Goal: Task Accomplishment & Management: Manage account settings

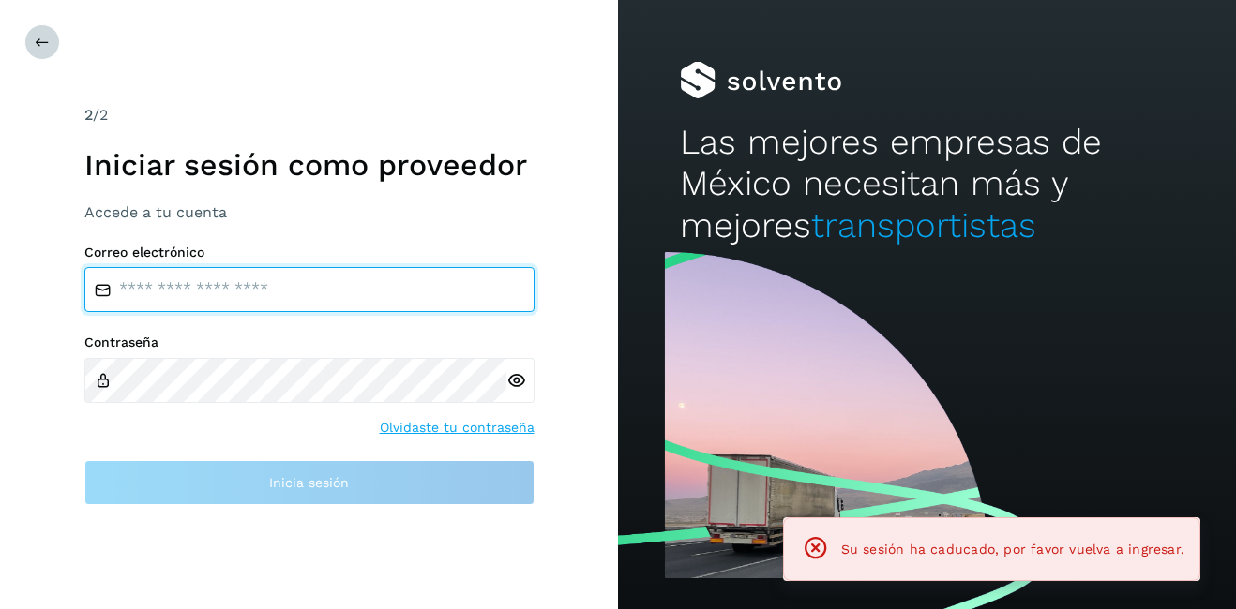
type input "**********"
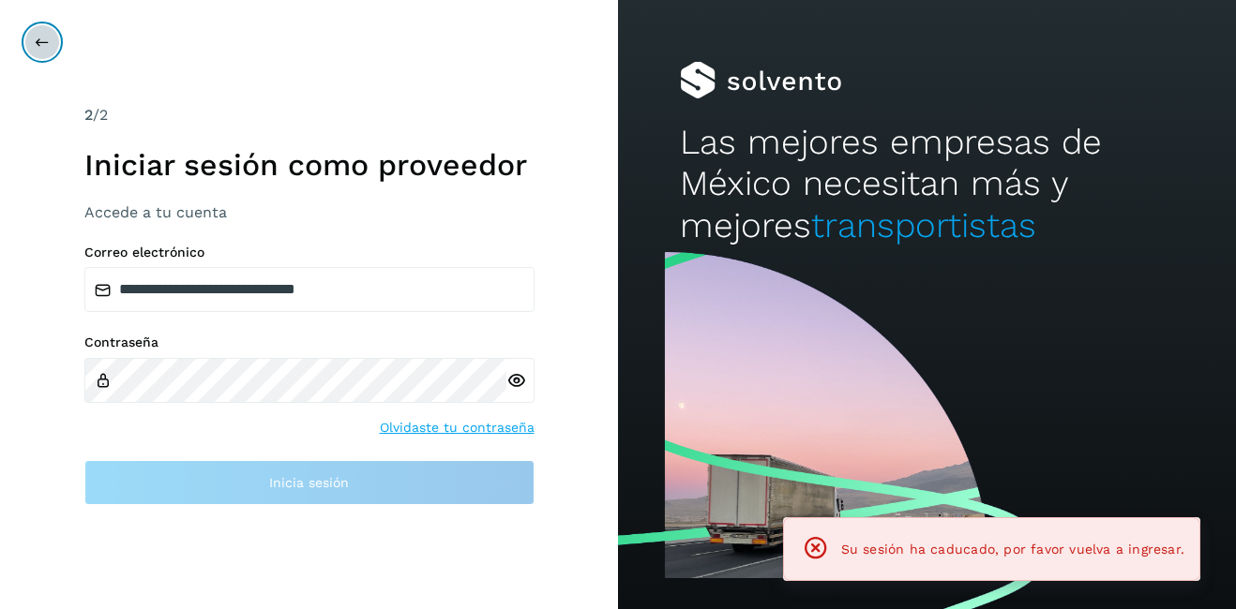
click at [43, 42] on icon at bounding box center [42, 42] width 15 height 15
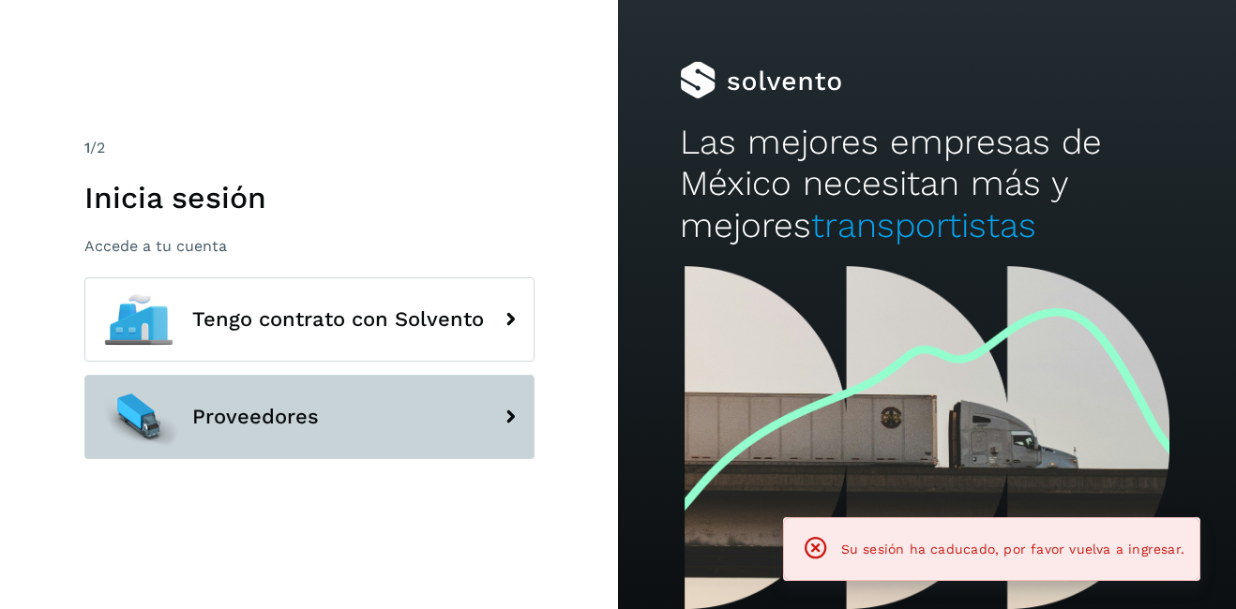
click at [252, 413] on span "Proveedores" at bounding box center [255, 417] width 127 height 22
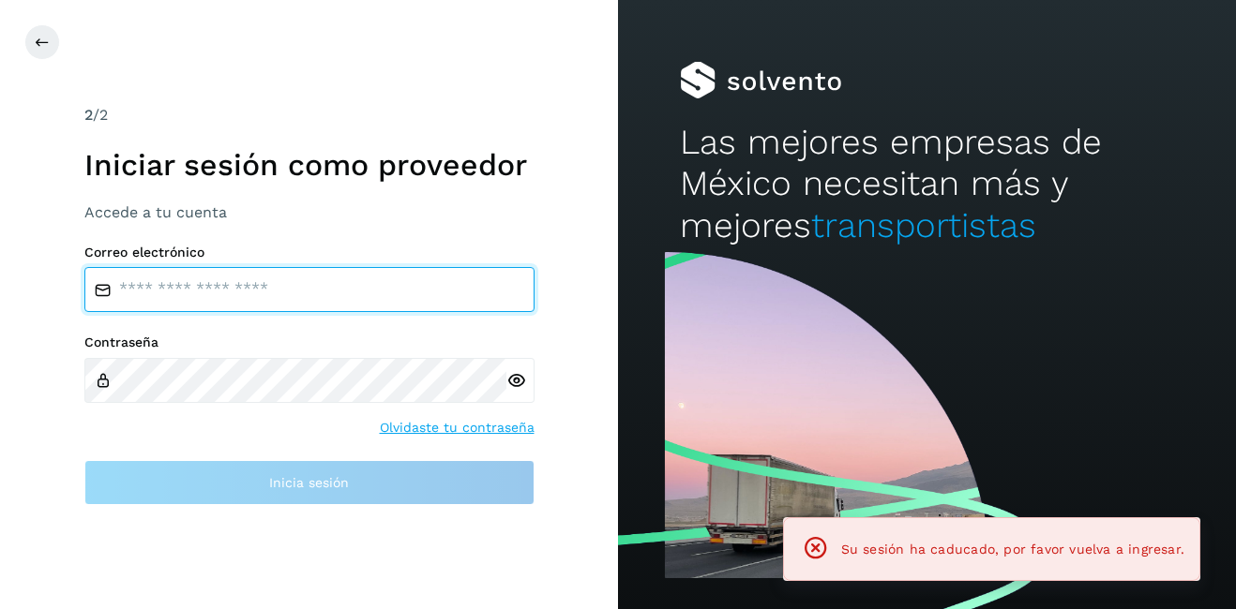
type input "**********"
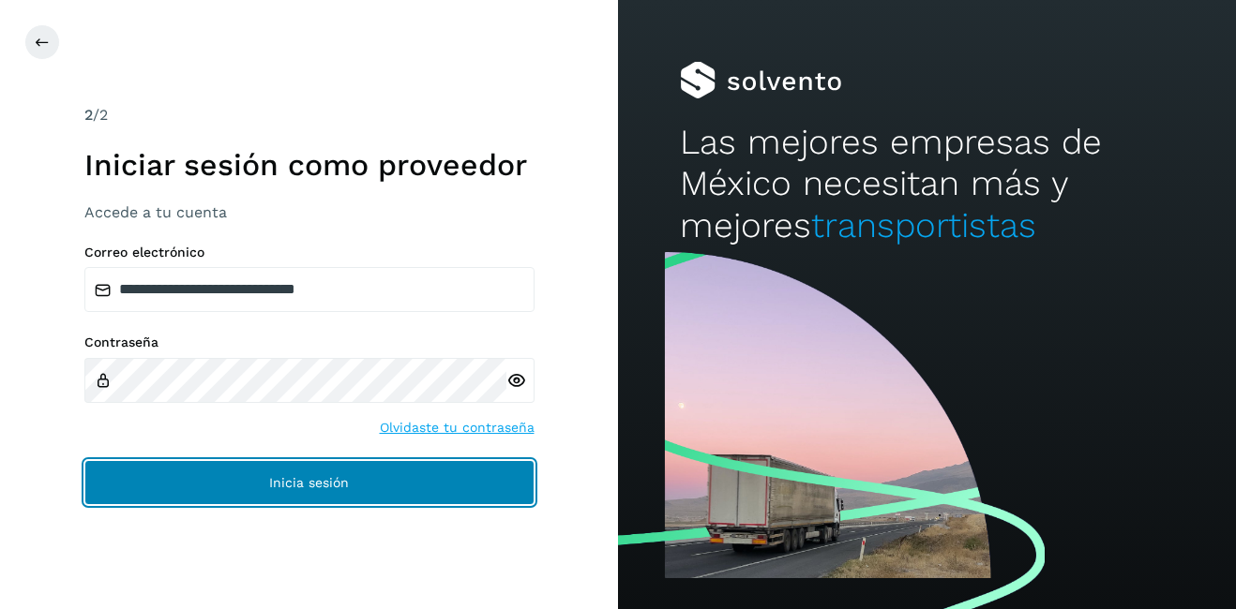
click at [296, 502] on button "Inicia sesión" at bounding box center [309, 482] width 450 height 45
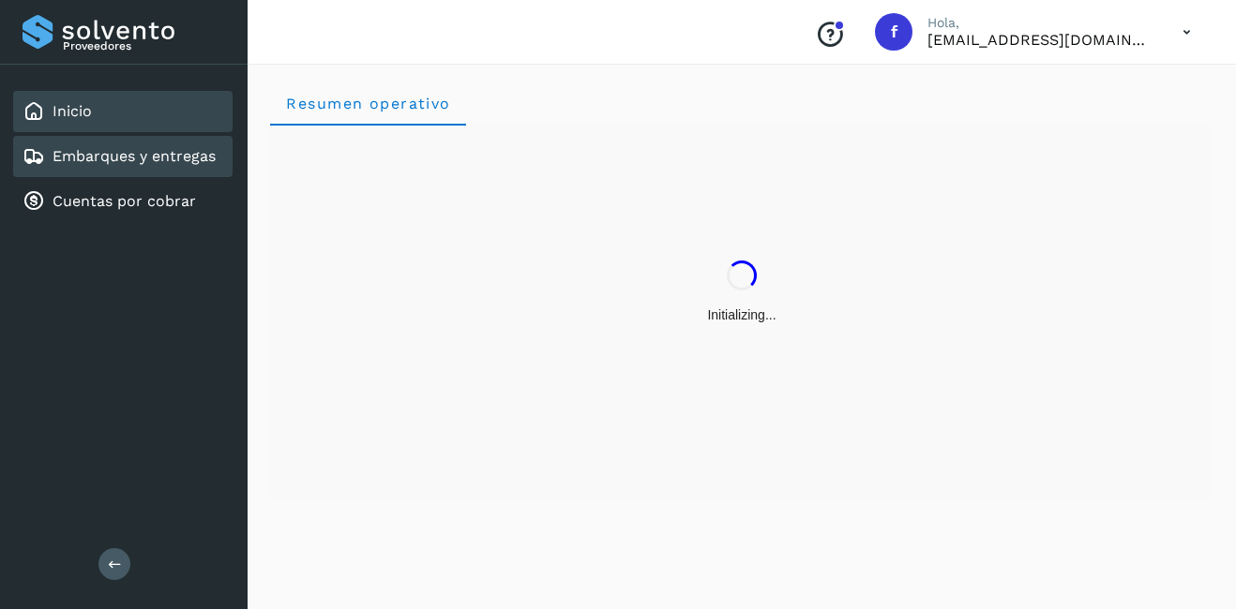
click at [151, 145] on div "Embarques y entregas" at bounding box center [122, 156] width 219 height 41
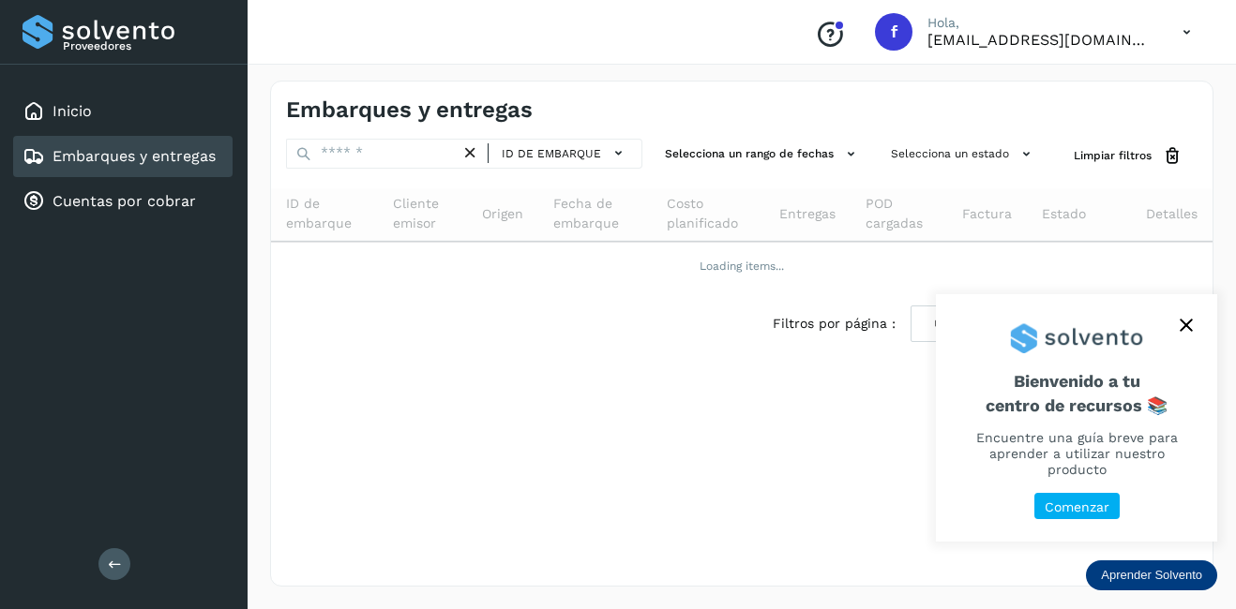
click at [1176, 325] on button "close," at bounding box center [1186, 325] width 28 height 28
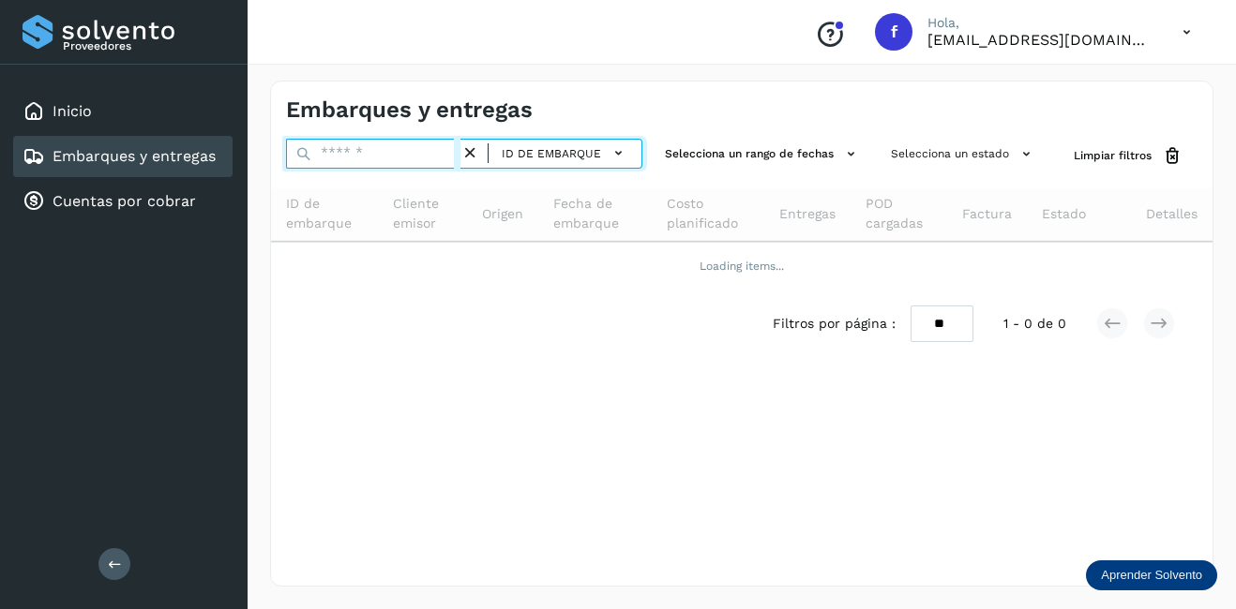
click at [366, 150] on input "text" at bounding box center [373, 154] width 174 height 30
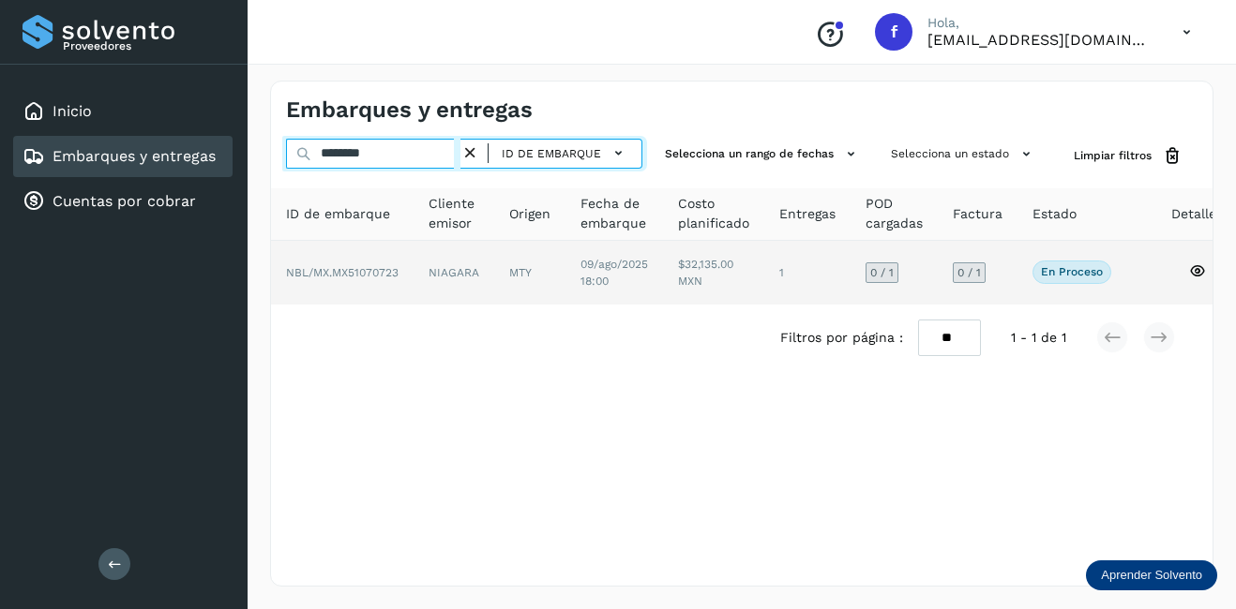
type input "********"
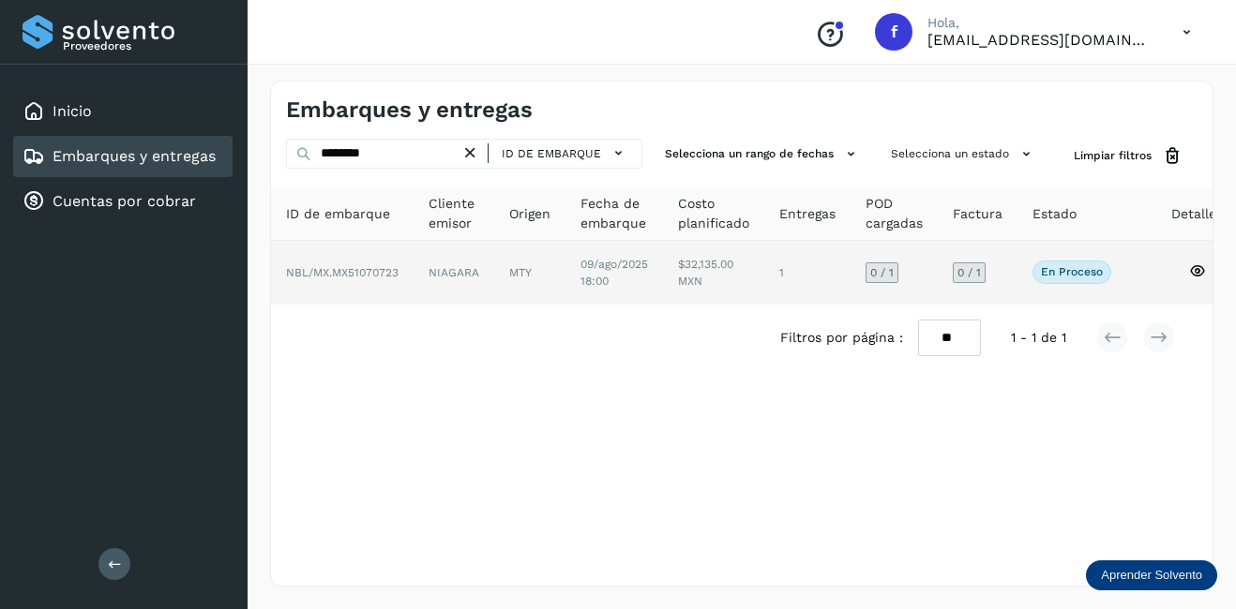
click at [663, 287] on td "09/ago/2025 18:00" at bounding box center [713, 273] width 101 height 64
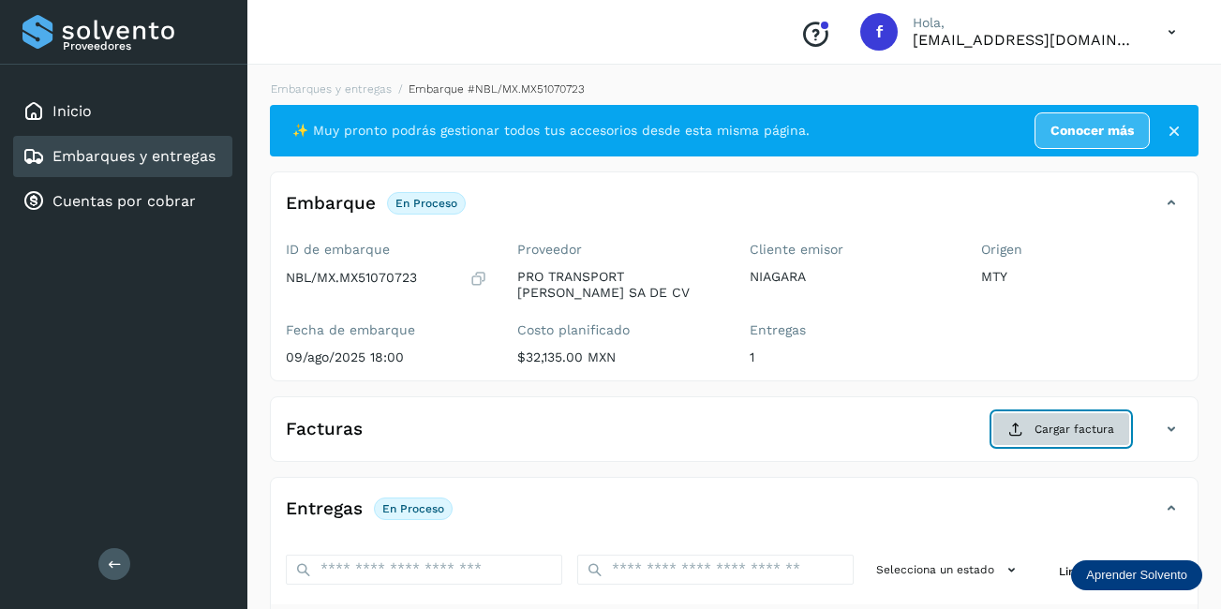
click at [1074, 433] on span "Cargar factura" at bounding box center [1075, 429] width 80 height 17
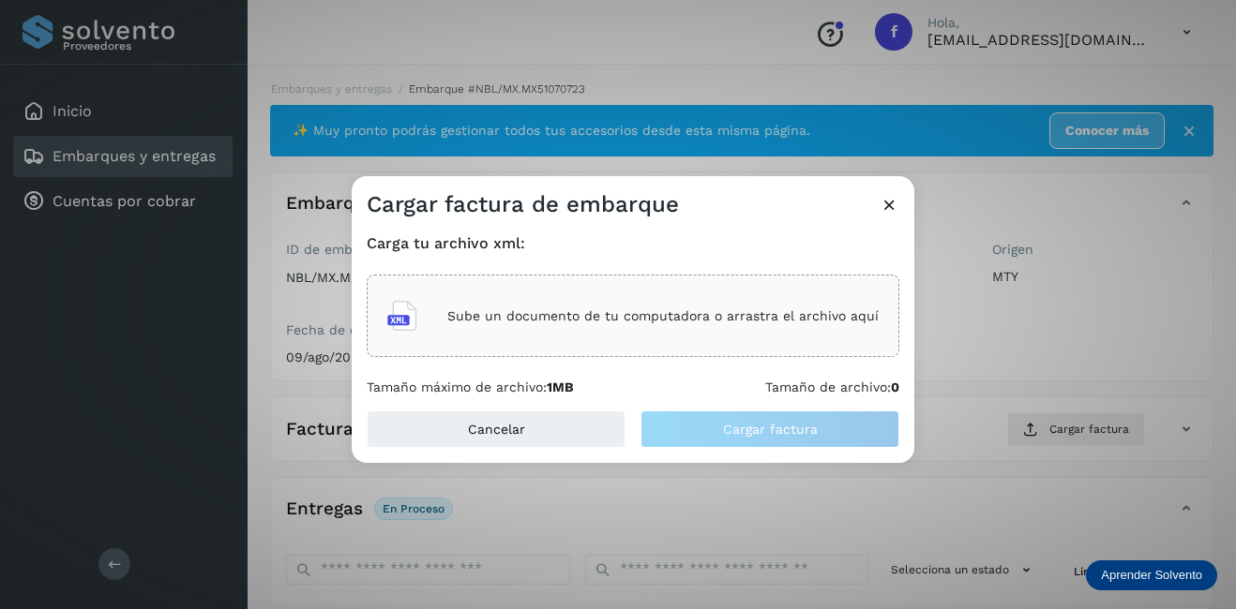
click at [581, 324] on div "Sube un documento de tu computadora o arrastra el archivo aquí" at bounding box center [632, 316] width 491 height 51
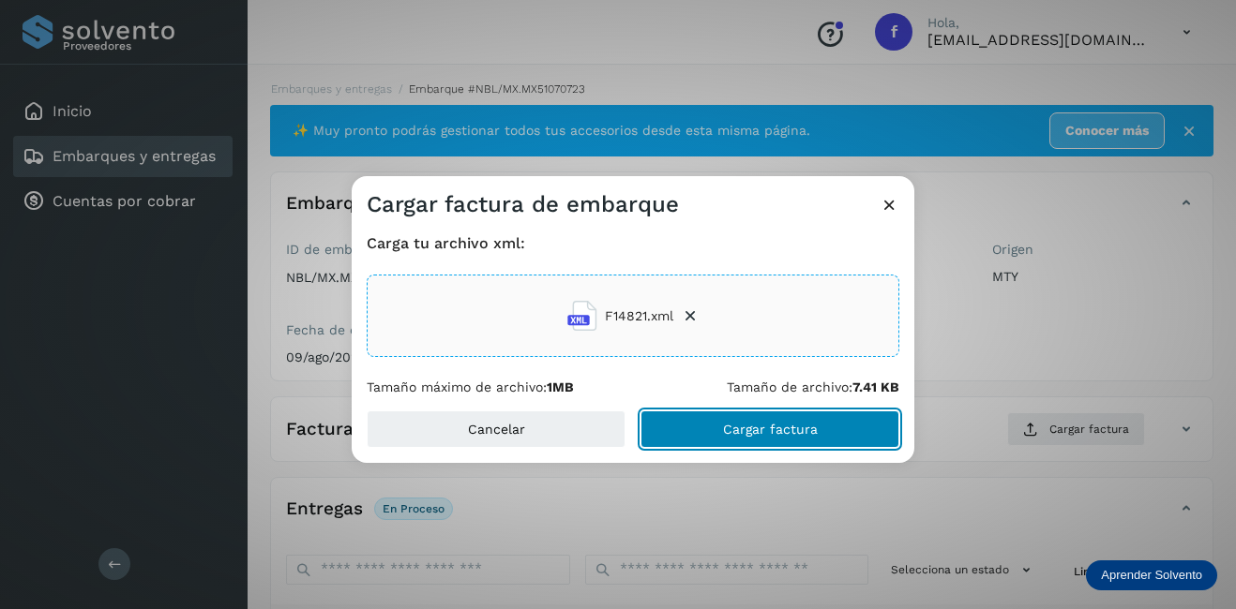
click at [719, 417] on button "Cargar factura" at bounding box center [769, 429] width 259 height 37
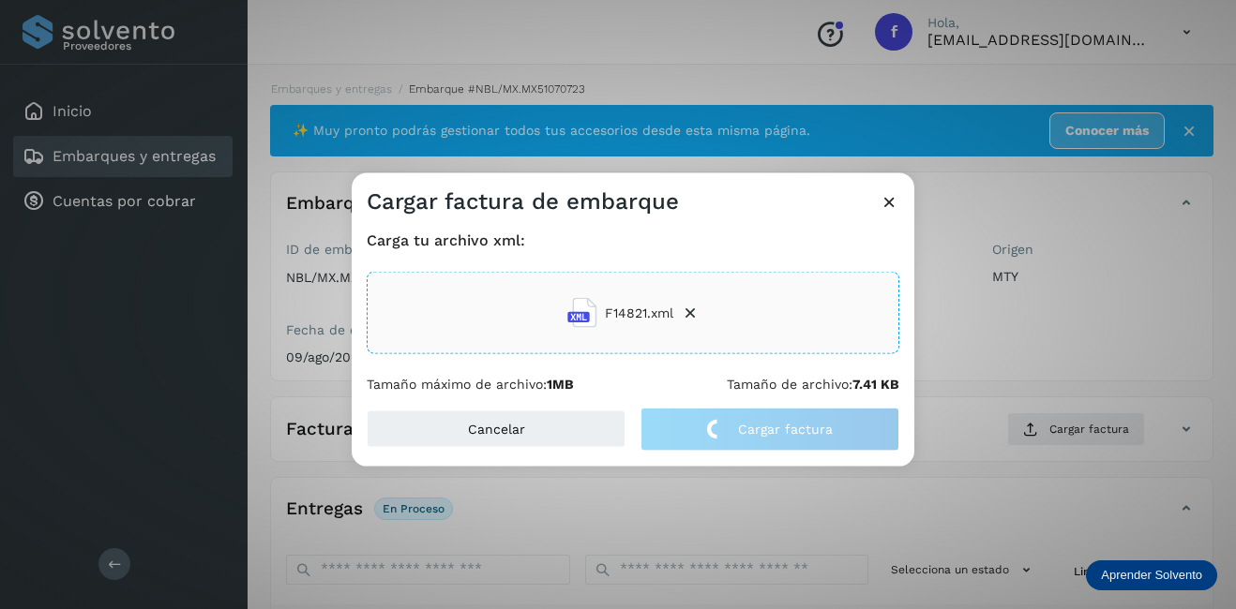
click at [1008, 324] on div "Cargar factura de embarque Carga tu archivo xml: F14821.xml Tamaño máximo de ar…" at bounding box center [618, 304] width 1236 height 609
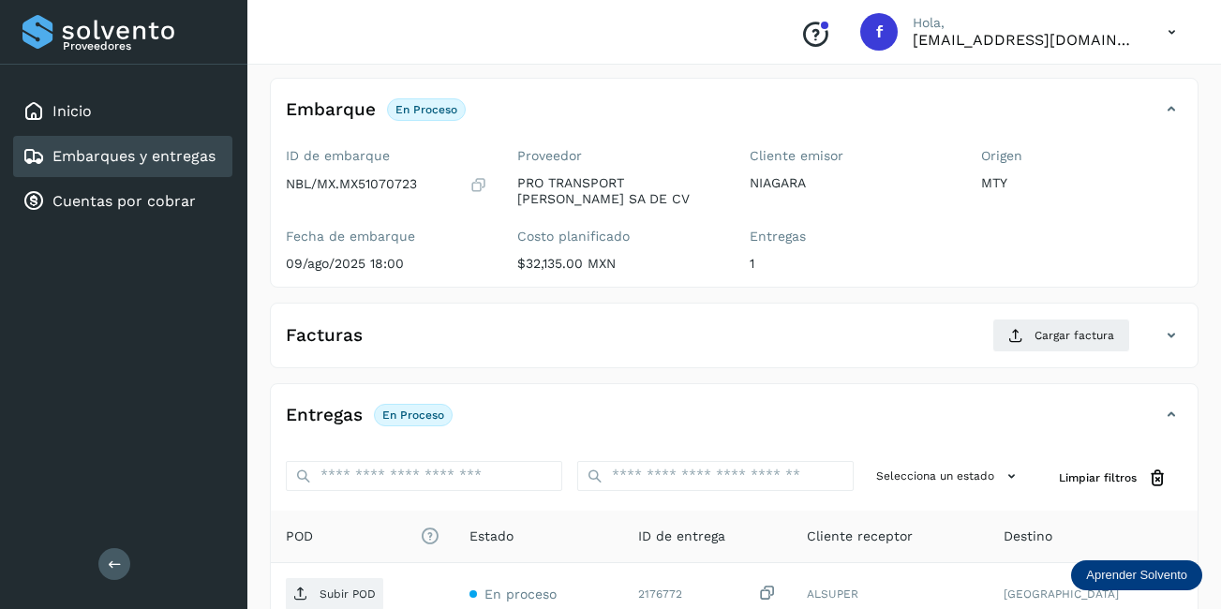
scroll to position [281, 0]
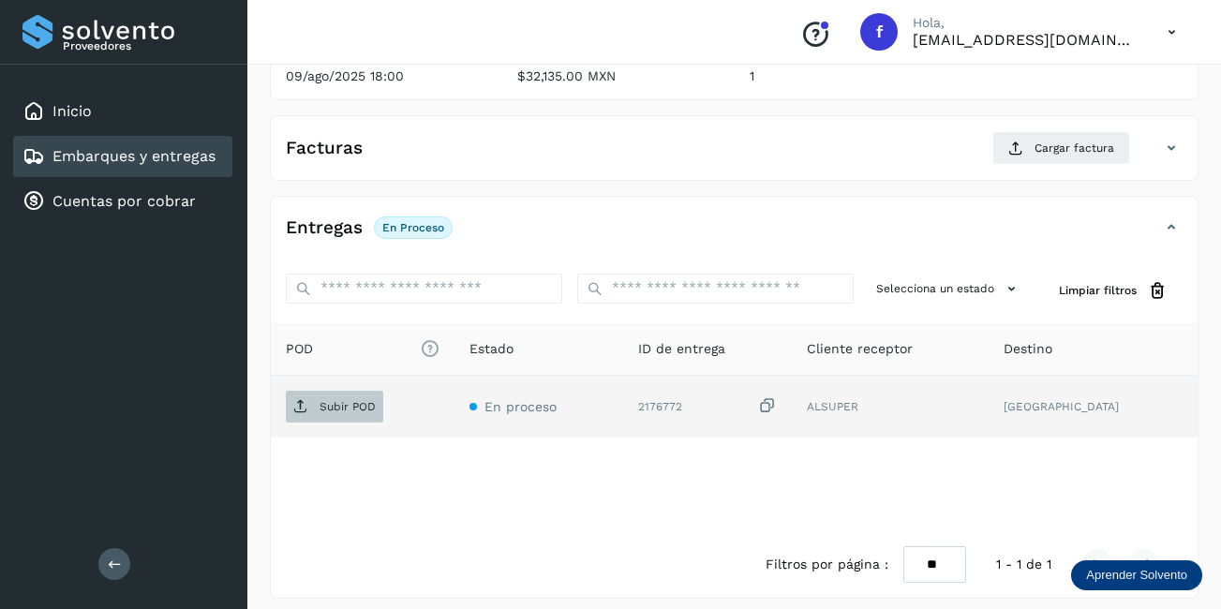
click at [362, 405] on p "Subir POD" at bounding box center [348, 406] width 56 height 13
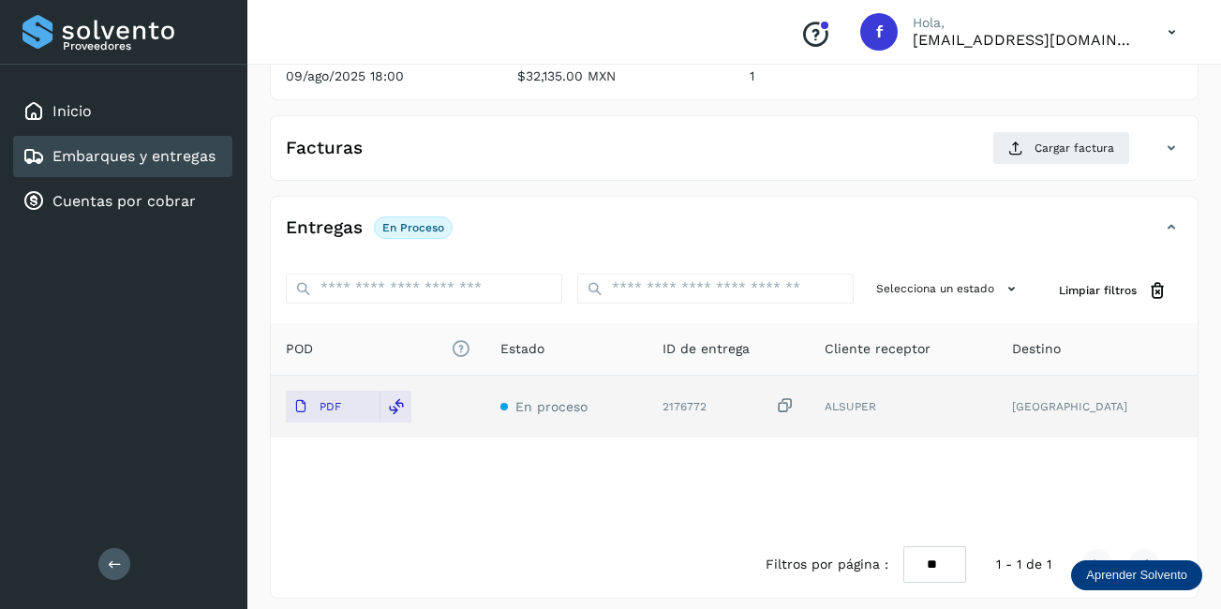
click at [577, 171] on div "Facturas Cargar factura" at bounding box center [734, 155] width 927 height 49
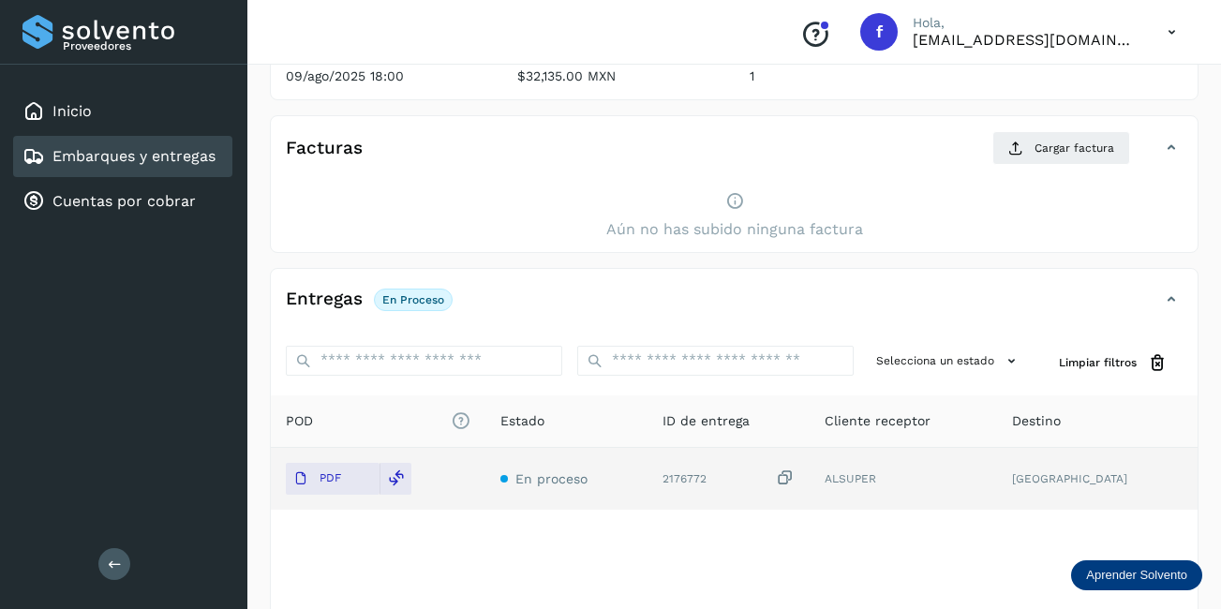
click at [654, 162] on div "Facturas Cargar factura" at bounding box center [716, 148] width 890 height 34
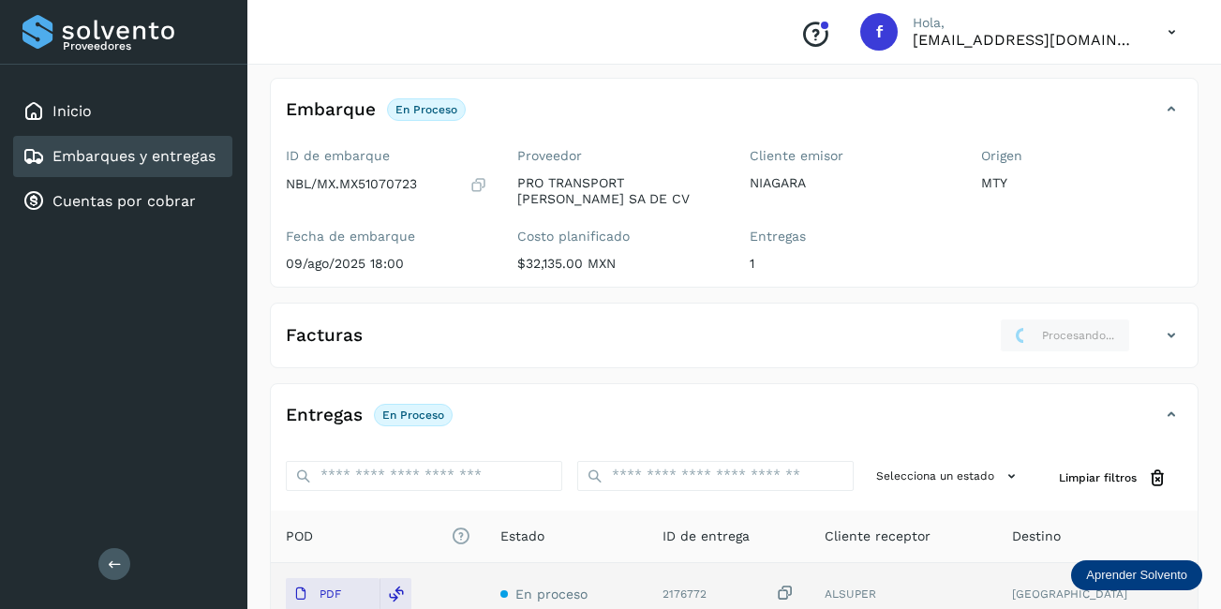
scroll to position [0, 0]
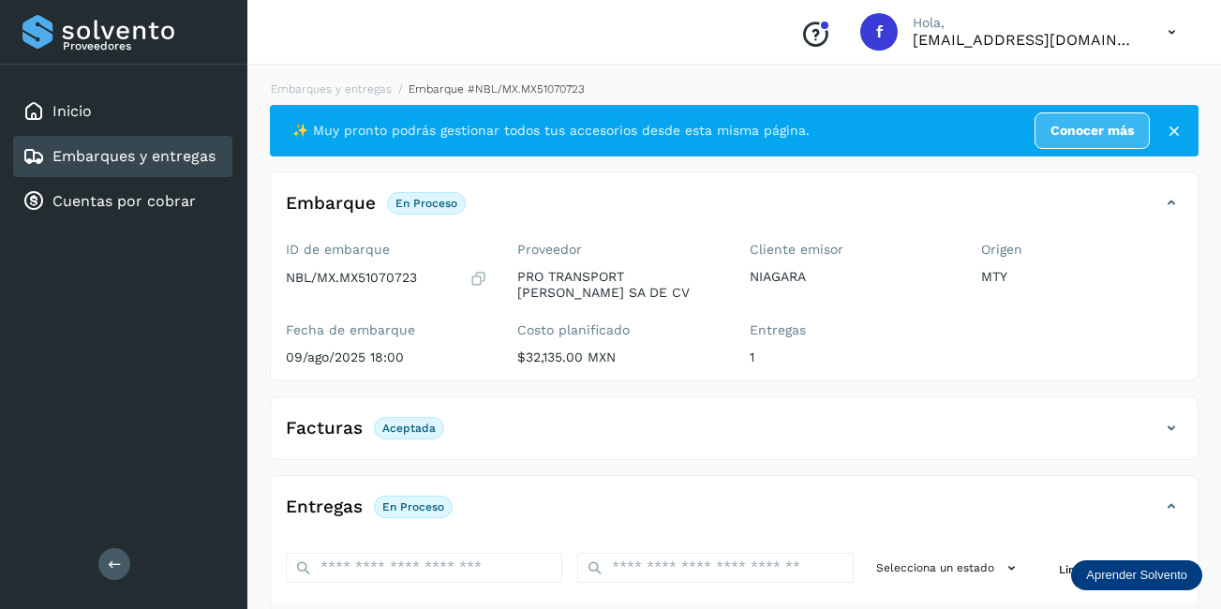
click at [171, 167] on div "Embarques y entregas" at bounding box center [118, 156] width 193 height 22
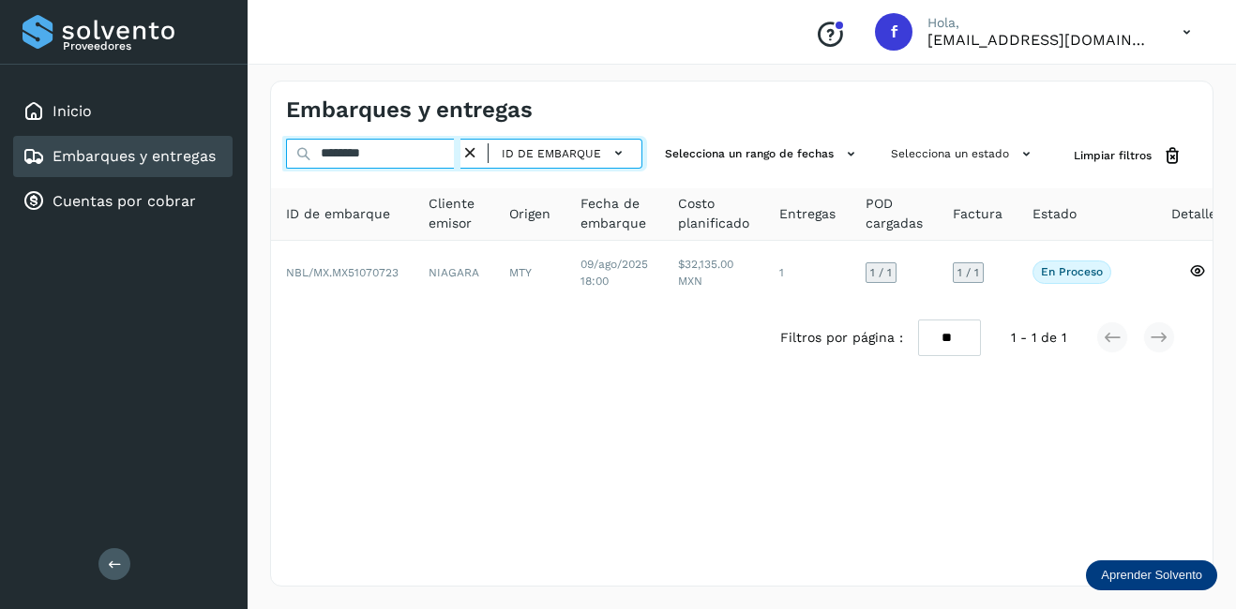
drag, startPoint x: 404, startPoint y: 153, endPoint x: 174, endPoint y: 176, distance: 230.9
click at [178, 172] on div "Proveedores Inicio Embarques y entregas Cuentas por cobrar Salir Conoce nuestro…" at bounding box center [618, 304] width 1236 height 609
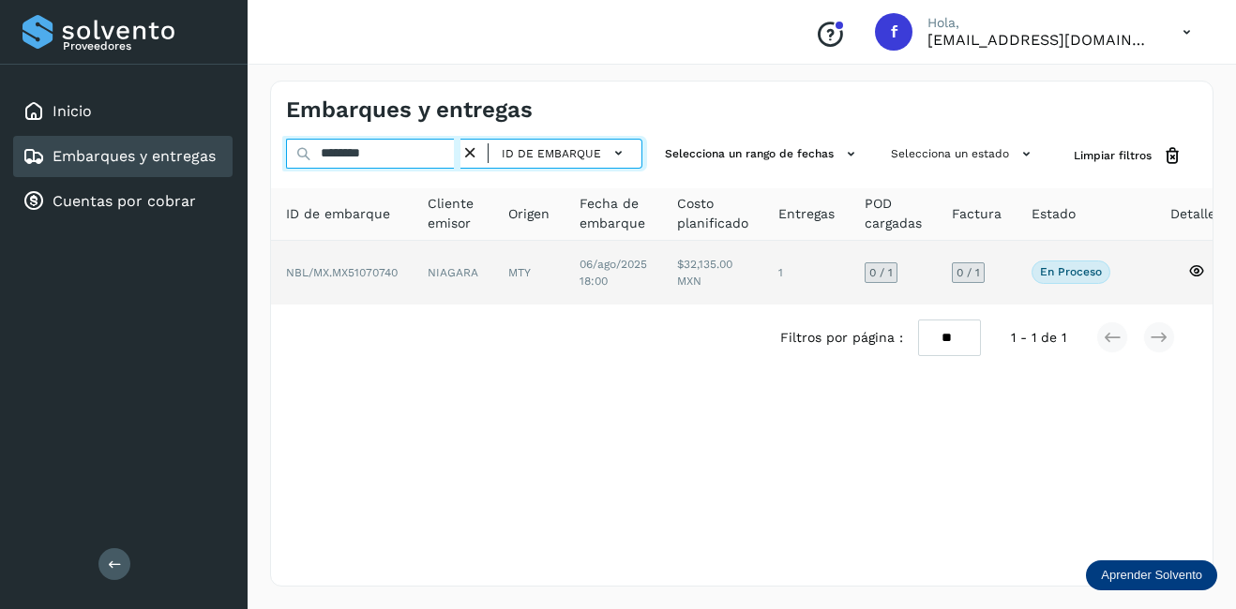
type input "********"
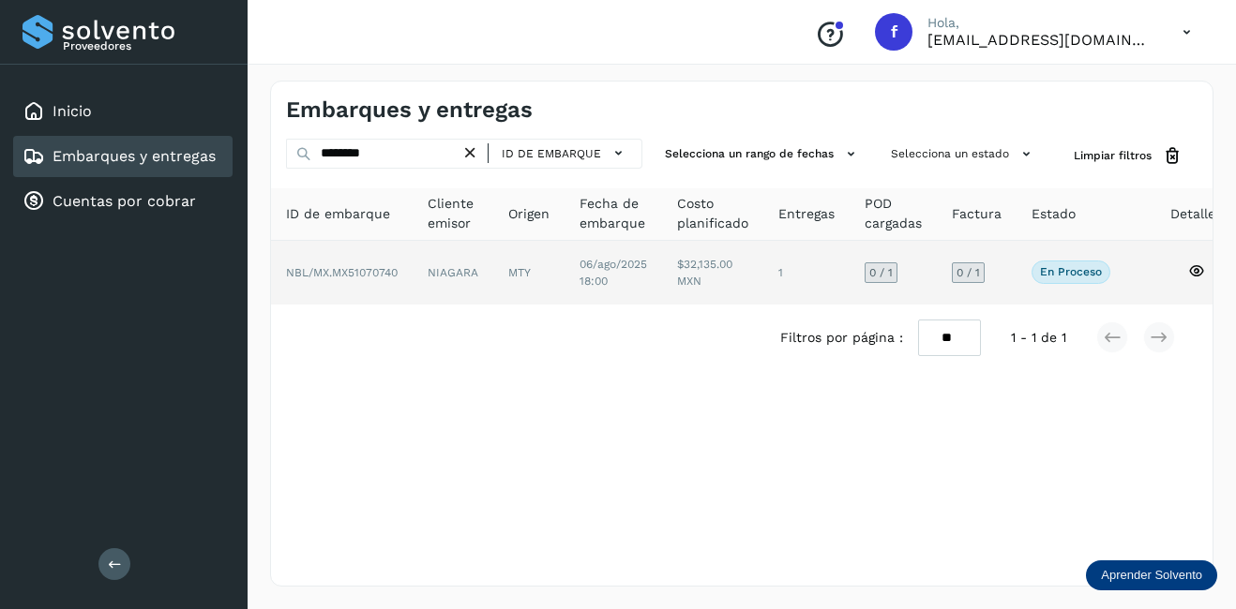
click at [493, 259] on td "NIAGARA" at bounding box center [528, 273] width 71 height 64
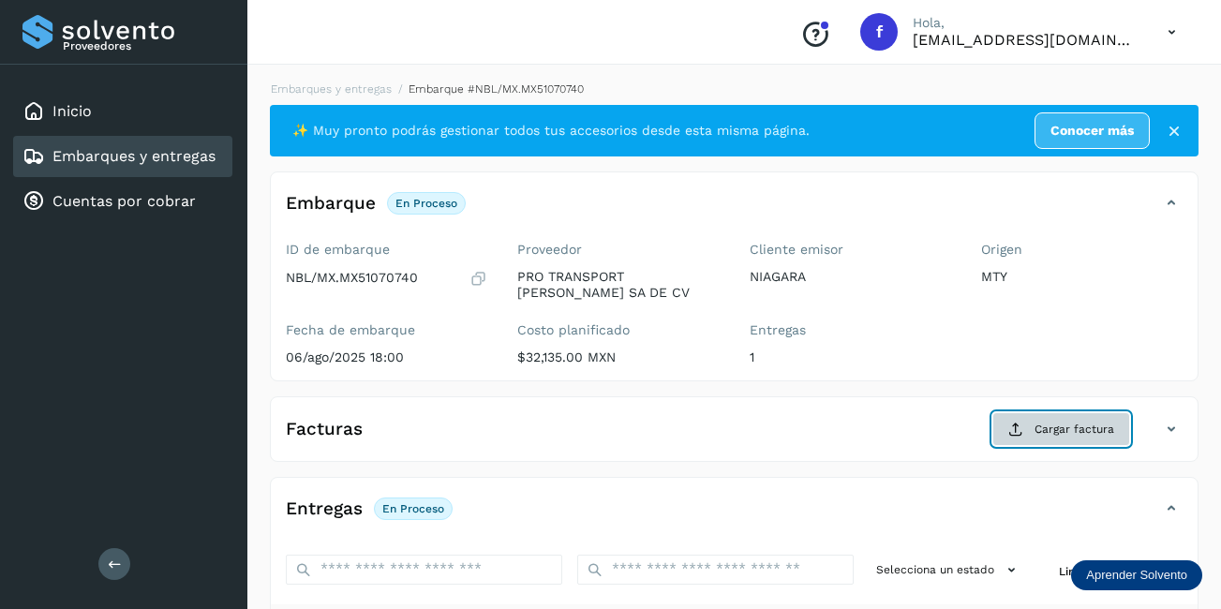
click at [1096, 421] on span "Cargar factura" at bounding box center [1075, 429] width 80 height 17
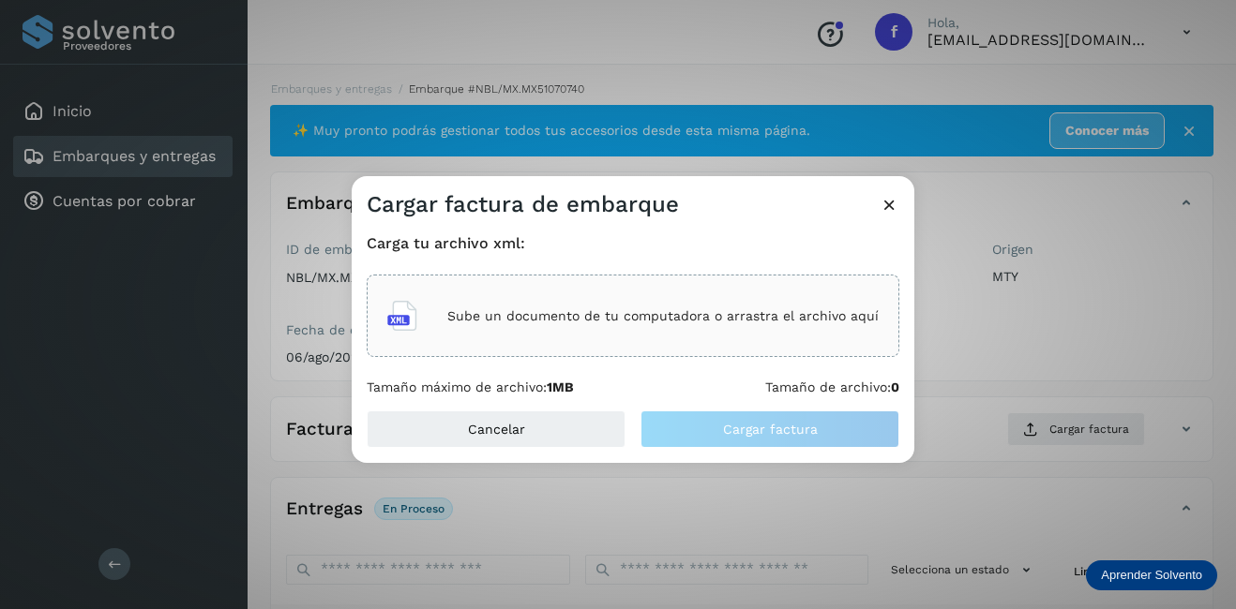
click at [461, 304] on div "Sube un documento de tu computadora o arrastra el archivo aquí" at bounding box center [632, 316] width 491 height 51
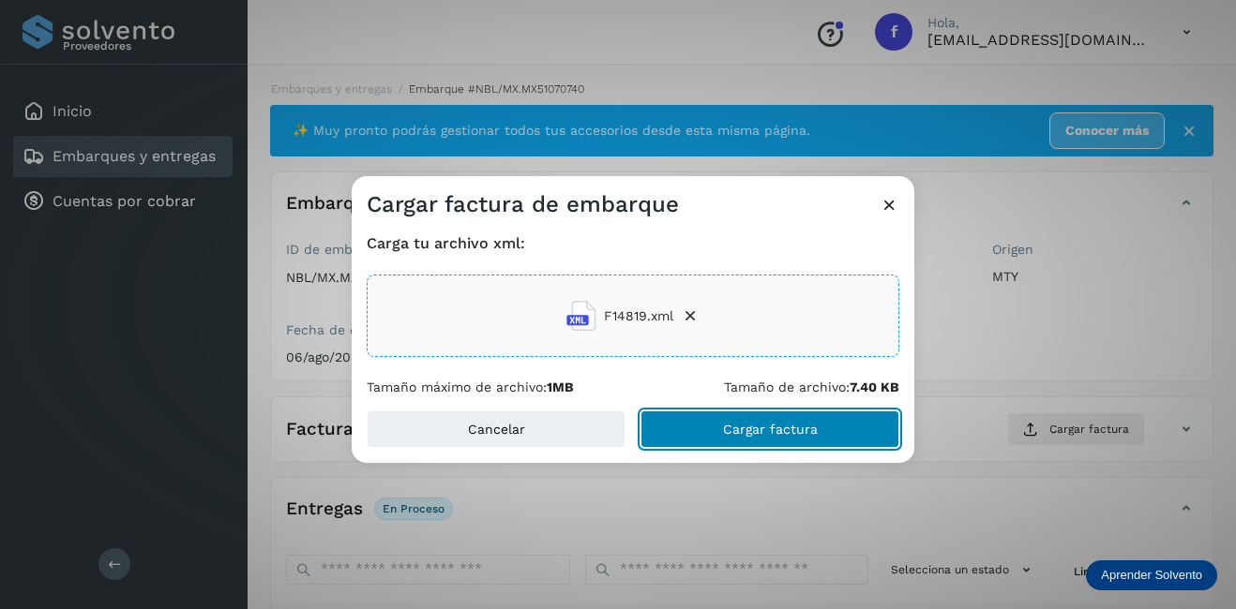
click at [763, 437] on button "Cargar factura" at bounding box center [769, 429] width 259 height 37
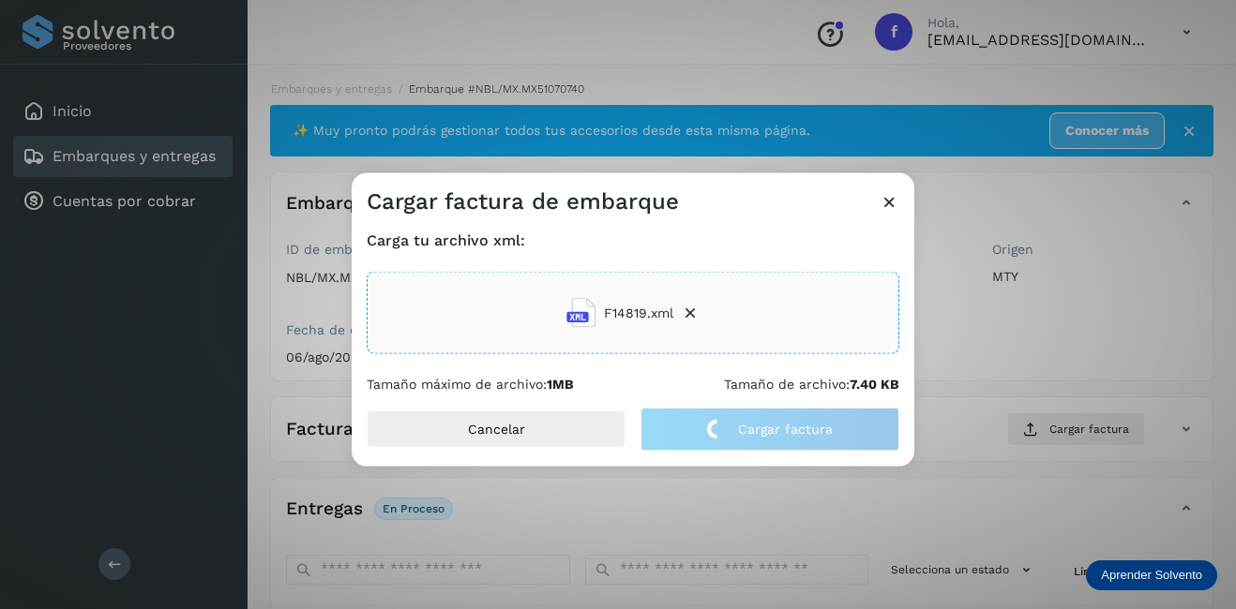
click at [962, 366] on div "Cargar factura de embarque Carga tu archivo xml: F14819.xml Tamaño máximo de ar…" at bounding box center [618, 304] width 1236 height 609
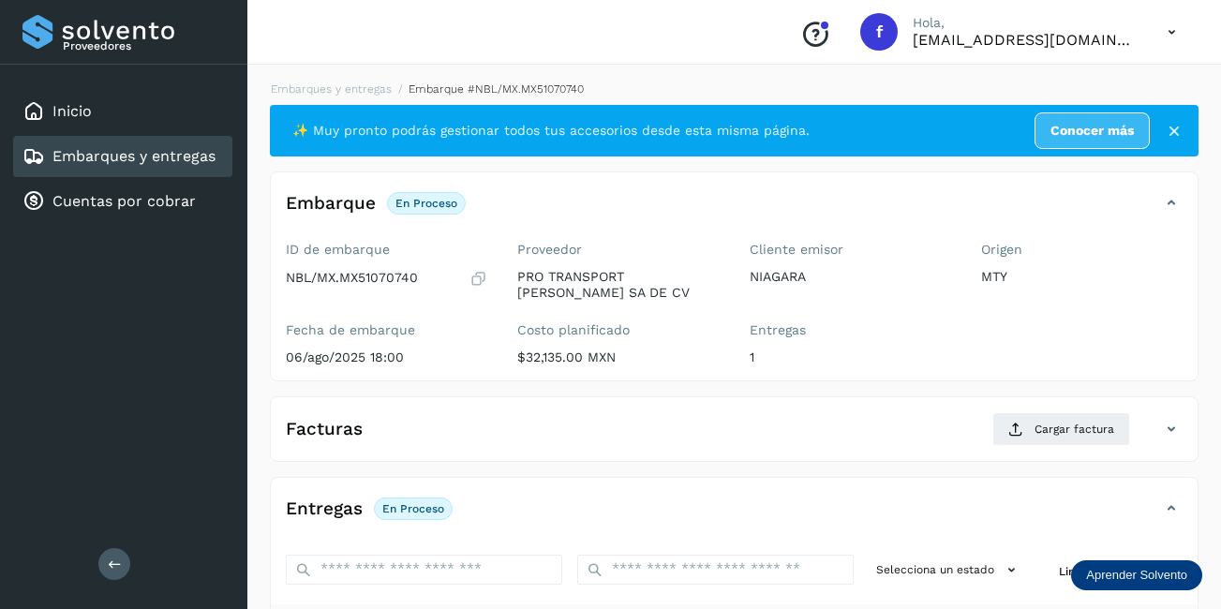
scroll to position [293, 0]
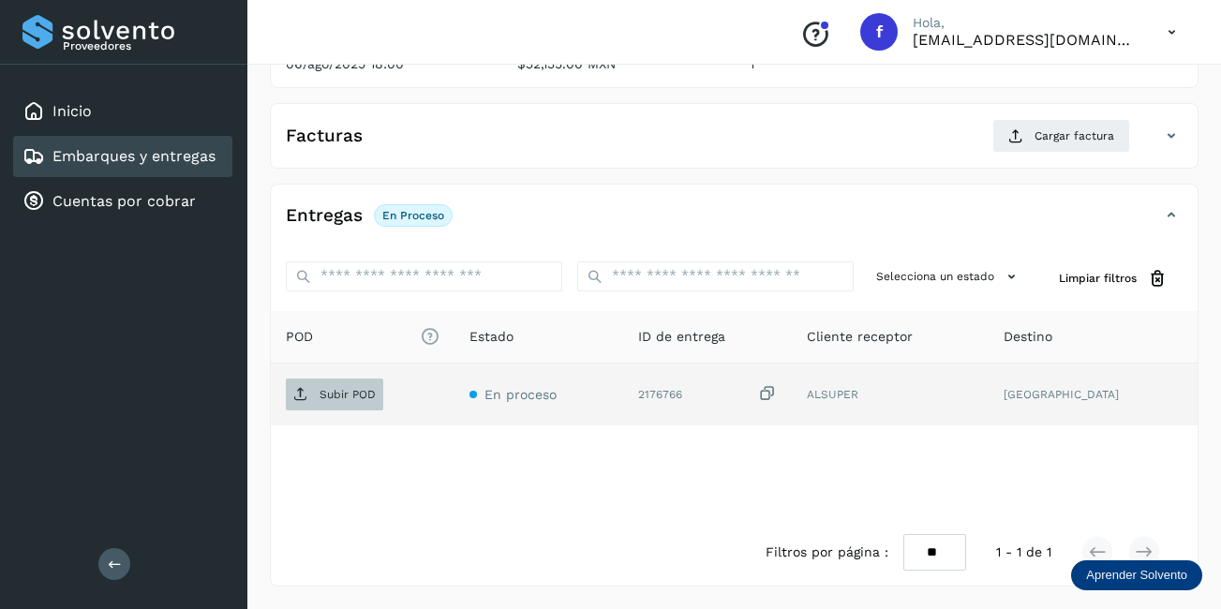
click at [340, 396] on p "Subir POD" at bounding box center [348, 394] width 56 height 13
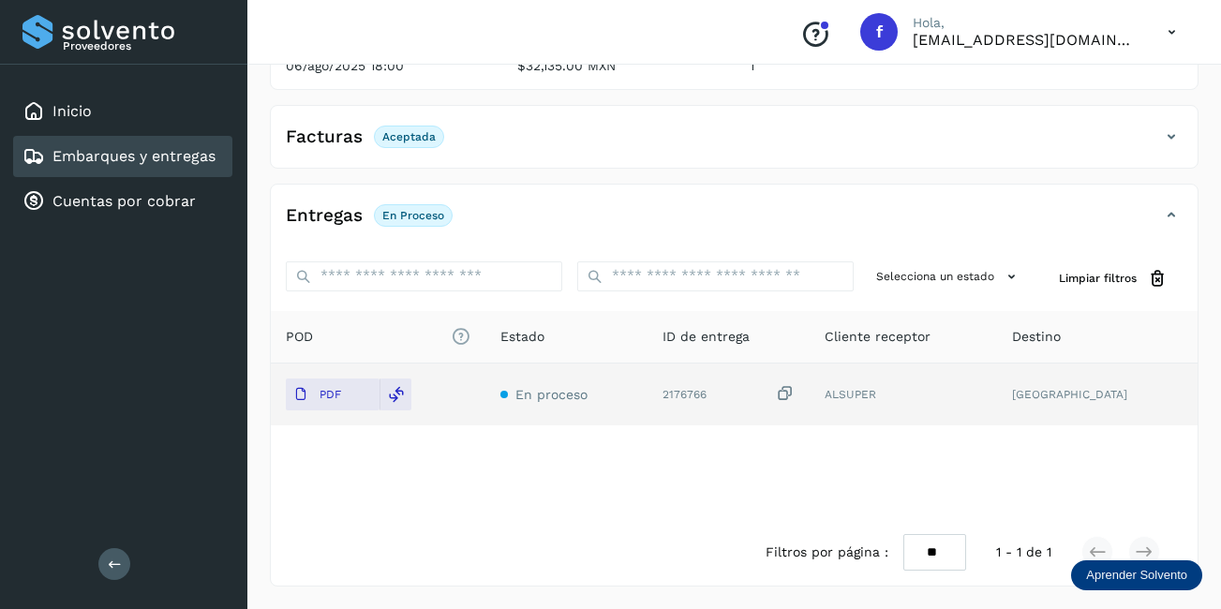
scroll to position [292, 0]
click at [135, 162] on link "Embarques y entregas" at bounding box center [133, 156] width 163 height 18
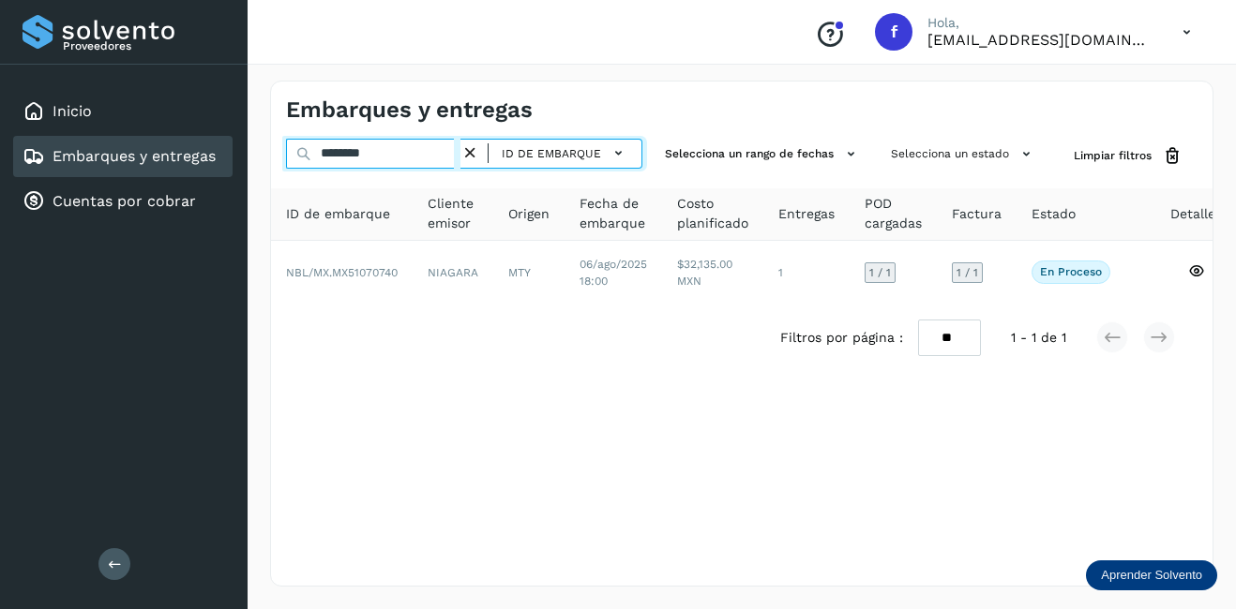
click at [398, 154] on input "********" at bounding box center [373, 154] width 174 height 30
drag, startPoint x: 398, startPoint y: 154, endPoint x: 296, endPoint y: 151, distance: 102.2
click at [297, 152] on div "******** ID de embarque" at bounding box center [464, 156] width 356 height 35
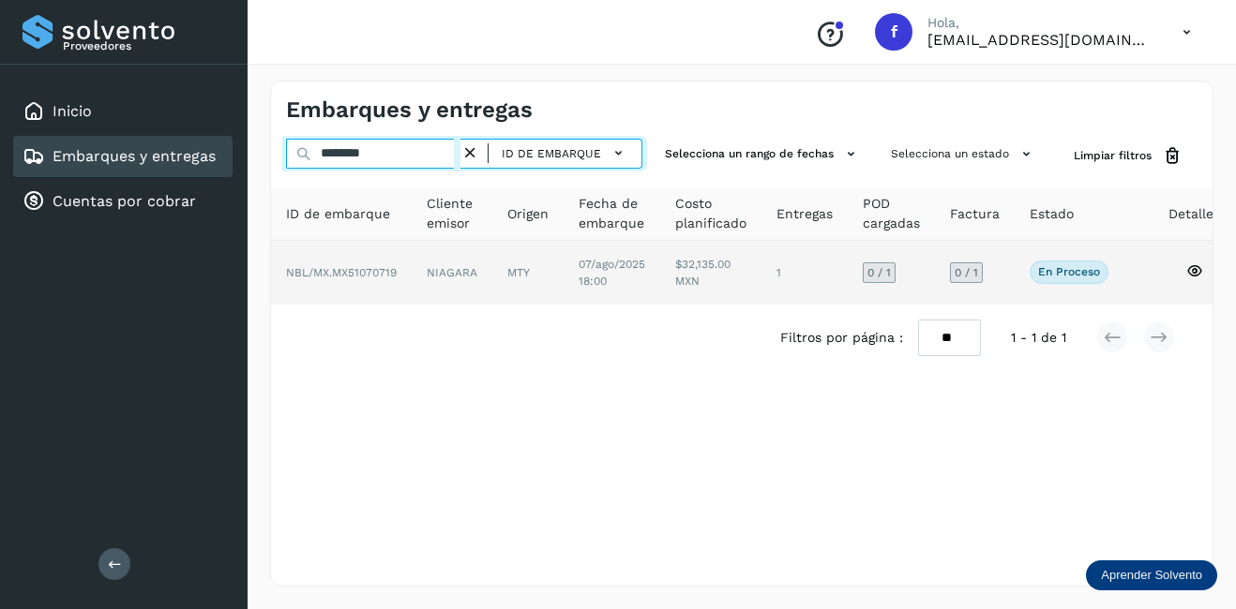
type input "********"
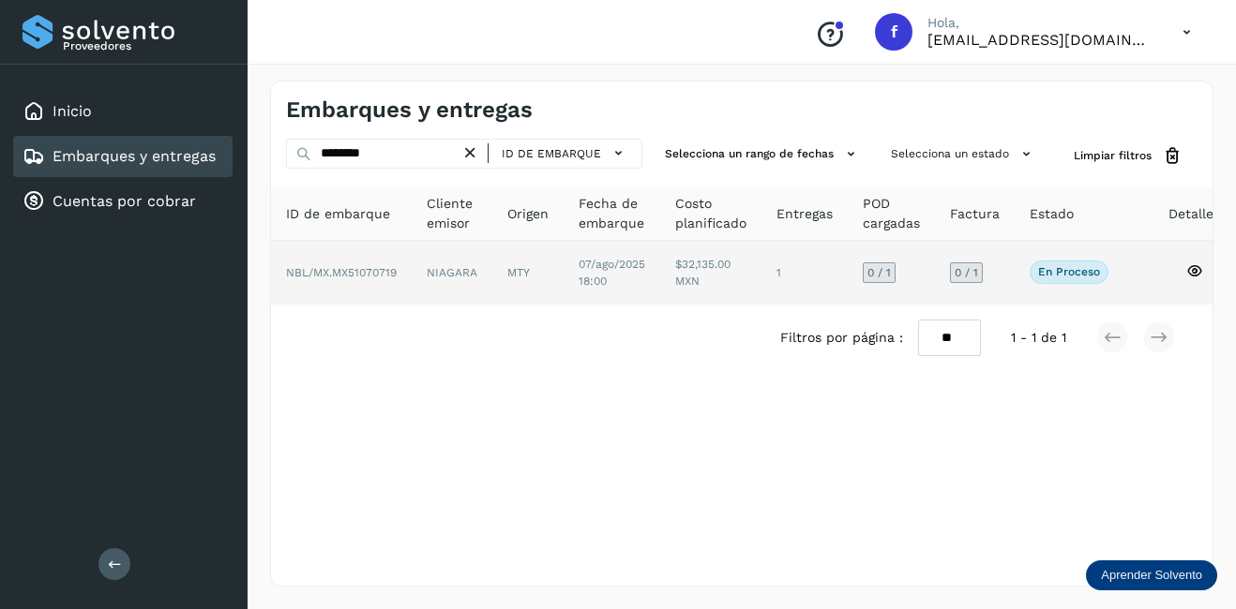
click at [492, 265] on td "NIAGARA" at bounding box center [527, 273] width 71 height 64
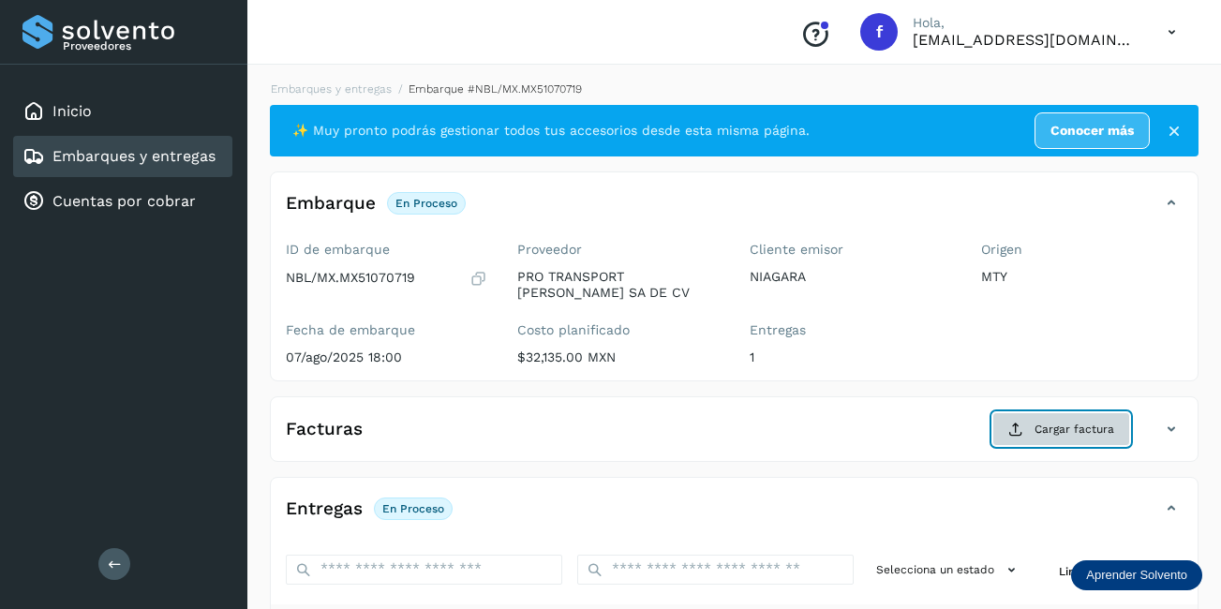
click at [1086, 430] on span "Cargar factura" at bounding box center [1075, 429] width 80 height 17
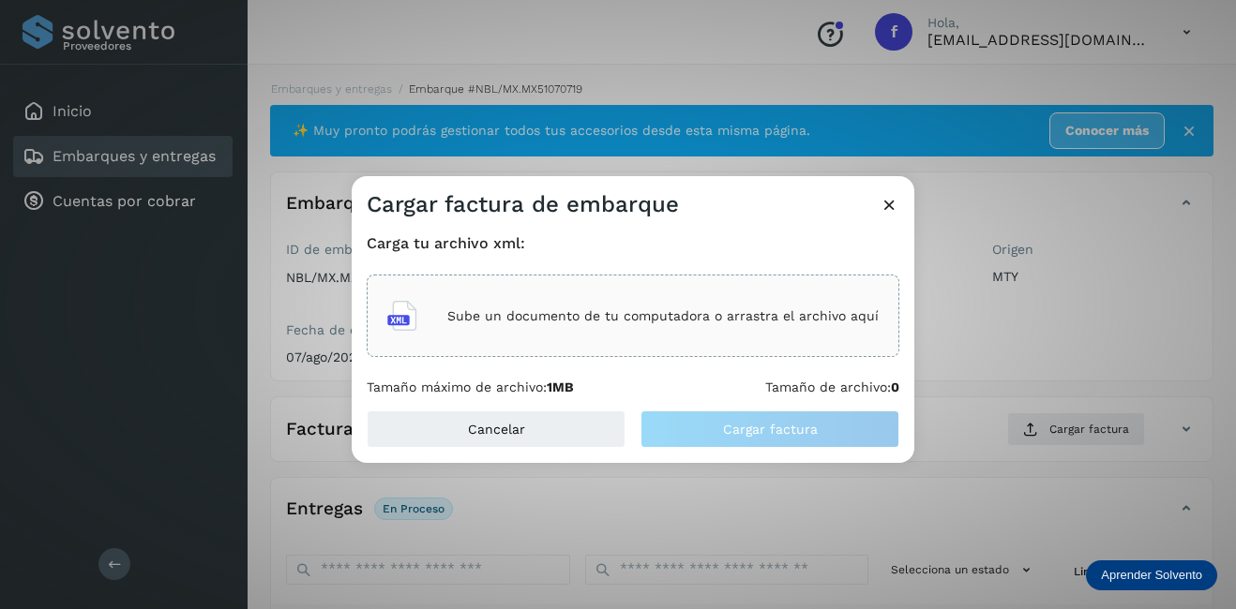
click at [515, 324] on div "Sube un documento de tu computadora o arrastra el archivo aquí" at bounding box center [632, 316] width 491 height 51
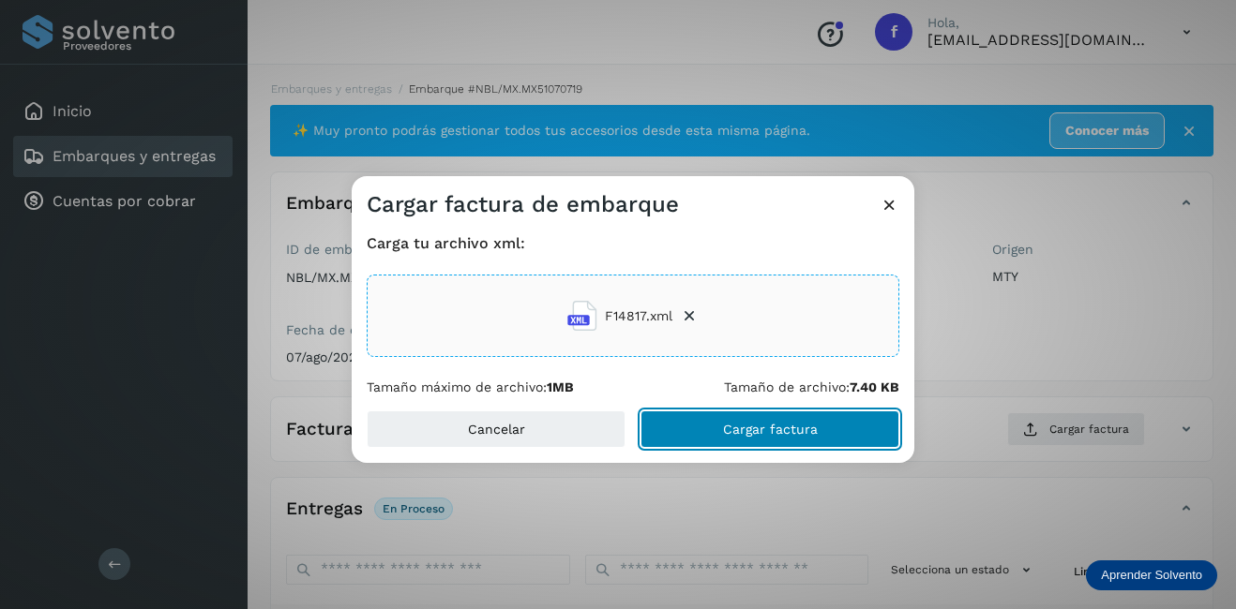
click at [767, 425] on span "Cargar factura" at bounding box center [770, 429] width 95 height 13
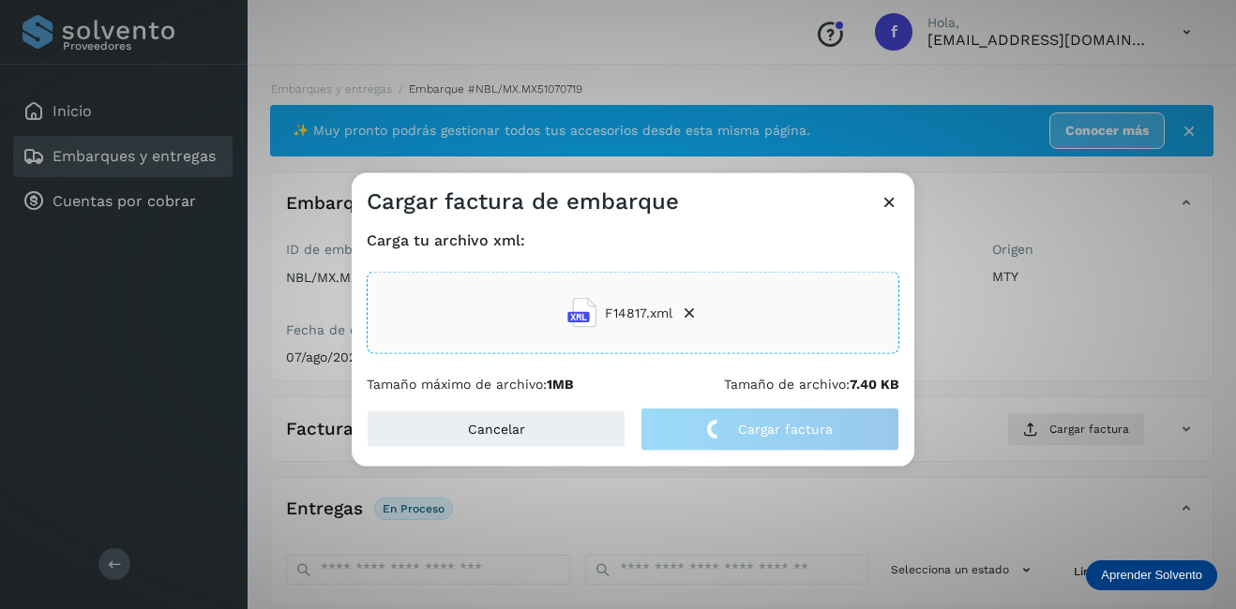
drag, startPoint x: 984, startPoint y: 326, endPoint x: 846, endPoint y: 382, distance: 148.5
click at [984, 325] on div "Cargar factura de embarque Carga tu archivo xml: F14817.xml Tamaño máximo de ar…" at bounding box center [618, 304] width 1236 height 609
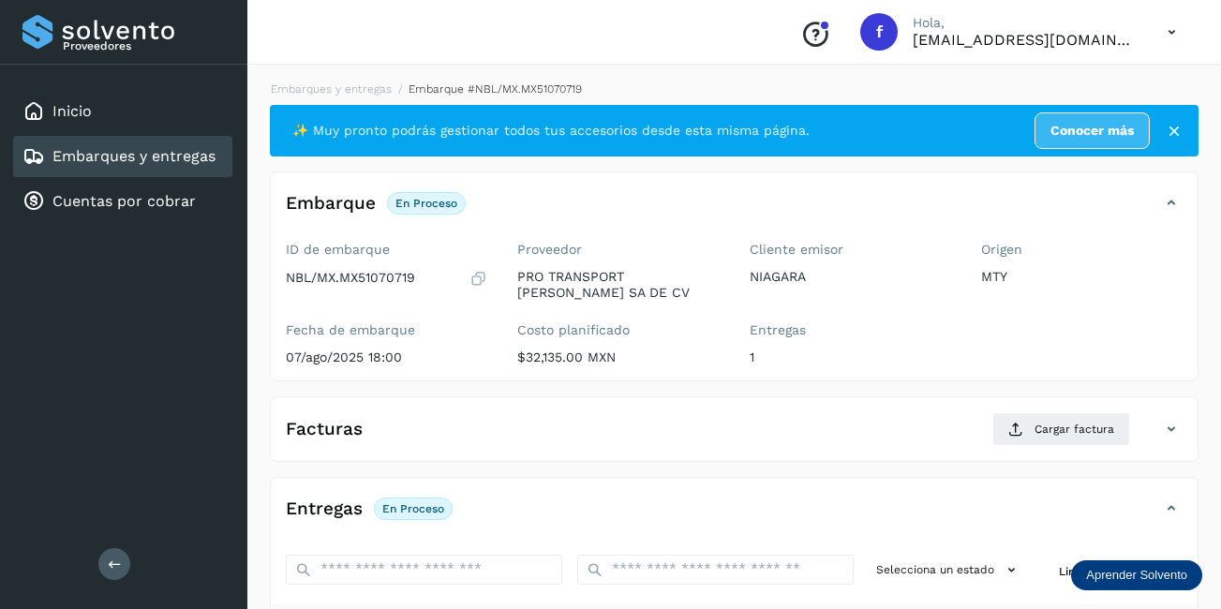
scroll to position [281, 0]
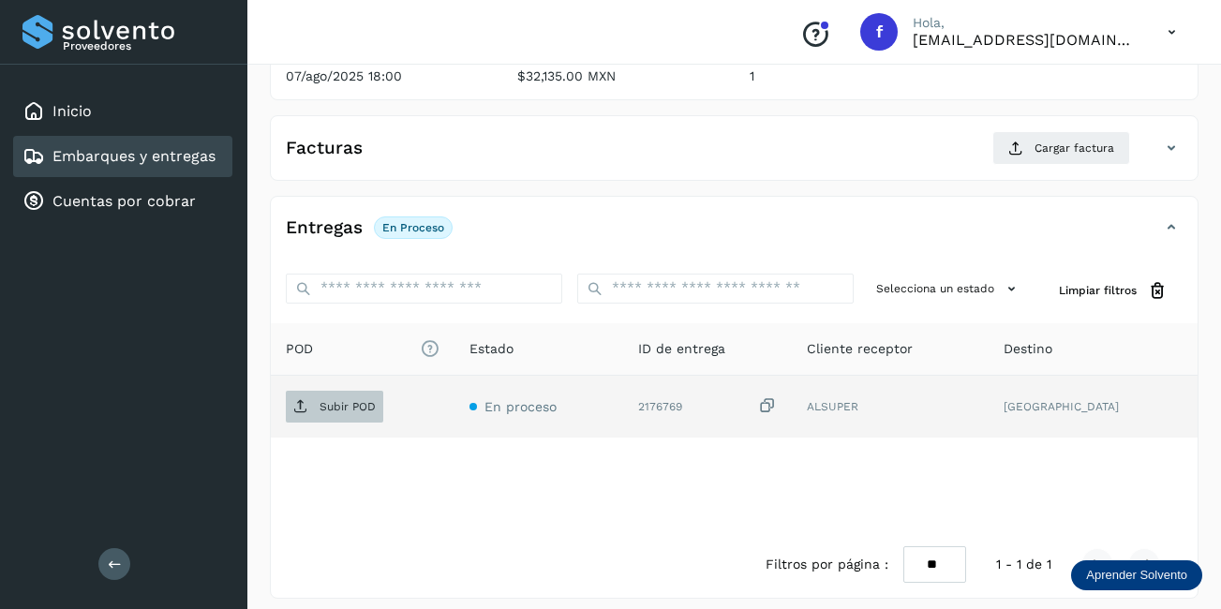
click at [313, 406] on span "Subir POD" at bounding box center [334, 407] width 97 height 30
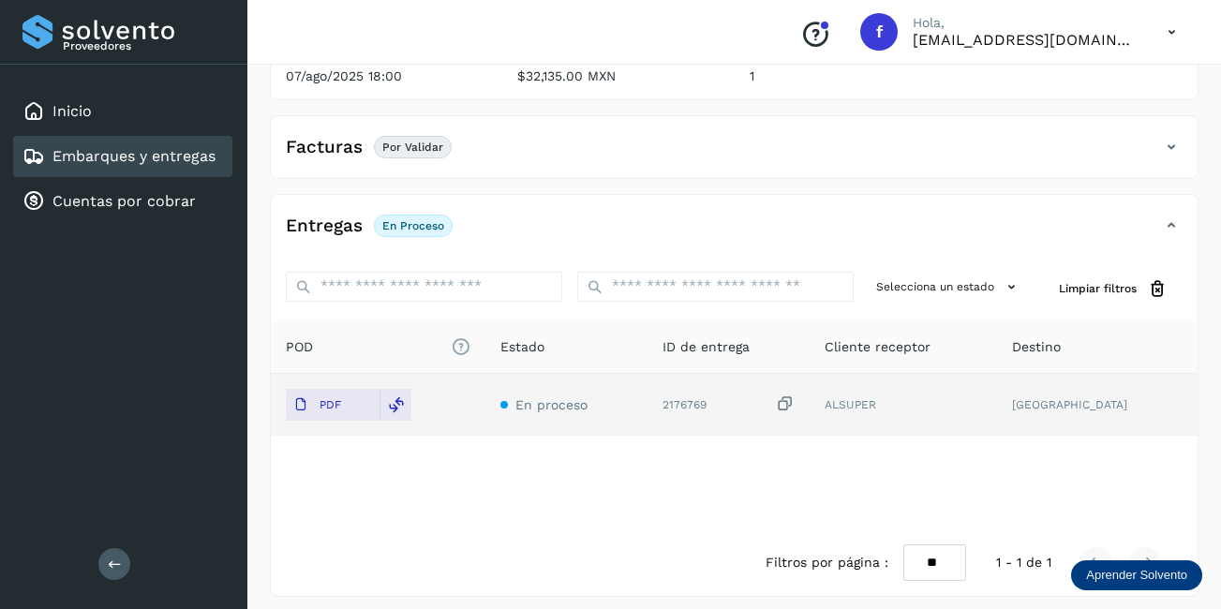
scroll to position [0, 0]
